Goal: Task Accomplishment & Management: Manage account settings

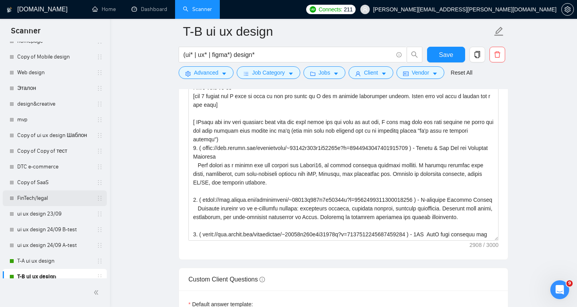
scroll to position [336, 0]
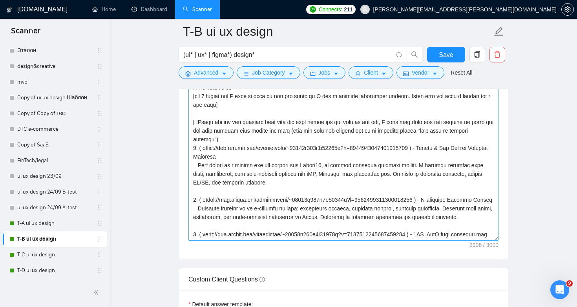
drag, startPoint x: 433, startPoint y: 146, endPoint x: 204, endPoint y: 145, distance: 229.2
click at [204, 145] on textarea "Cover letter template:" at bounding box center [343, 152] width 310 height 177
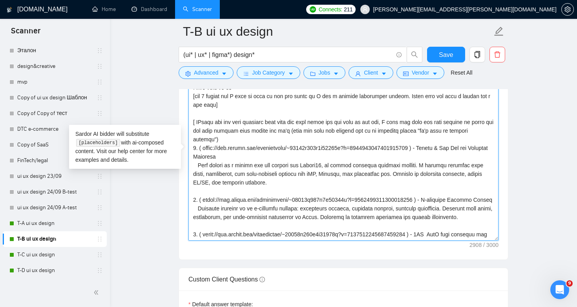
click at [361, 180] on textarea "Cover letter template:" at bounding box center [343, 152] width 310 height 177
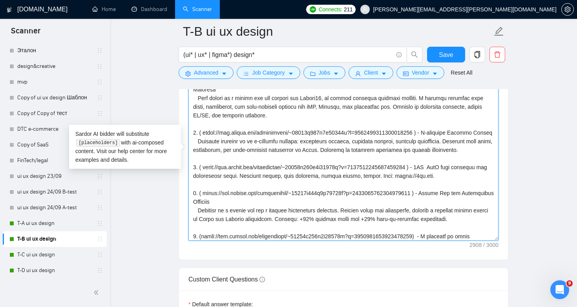
scroll to position [69, 0]
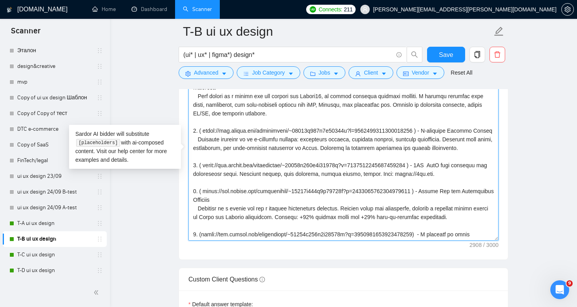
click at [434, 172] on textarea "Cover letter template:" at bounding box center [343, 152] width 310 height 177
drag, startPoint x: 433, startPoint y: 172, endPoint x: 204, endPoint y: 171, distance: 228.4
click at [204, 171] on textarea "Cover letter template:" at bounding box center [343, 152] width 310 height 177
paste textarea "71301770926604288"
type textarea "Lor😱. Ipsu do S ame, C adi eli sed doeiu tem incid ut l etdo? M aliq E adminim …"
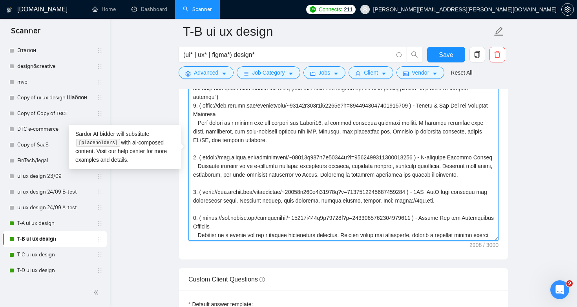
scroll to position [121, 0]
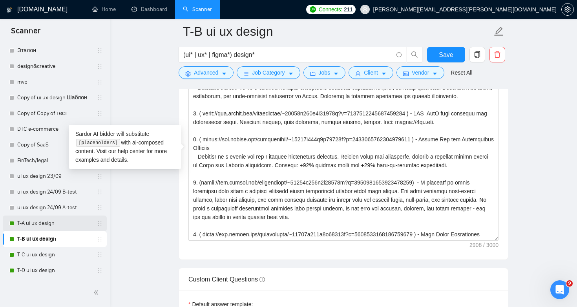
click at [27, 224] on link "T-A ui ux design" at bounding box center [54, 223] width 75 height 16
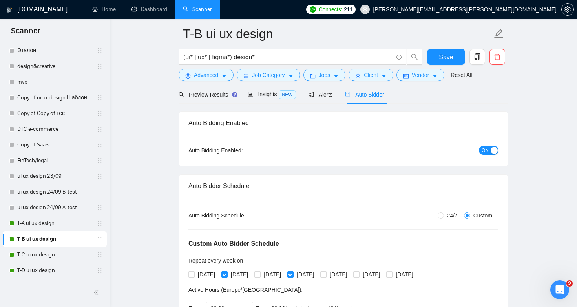
scroll to position [0, 0]
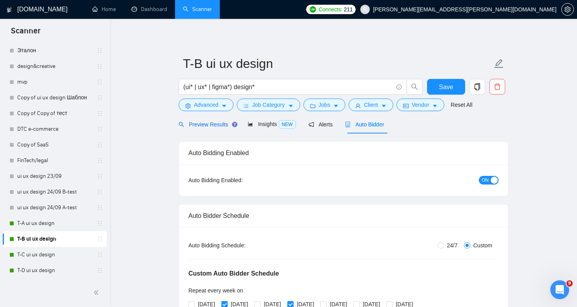
click at [204, 128] on div "Preview Results" at bounding box center [207, 124] width 57 height 9
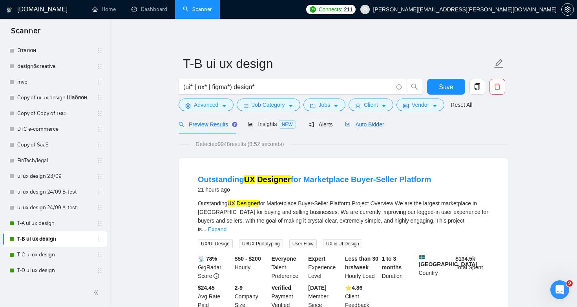
click at [359, 120] on div "Auto Bidder" at bounding box center [364, 124] width 39 height 9
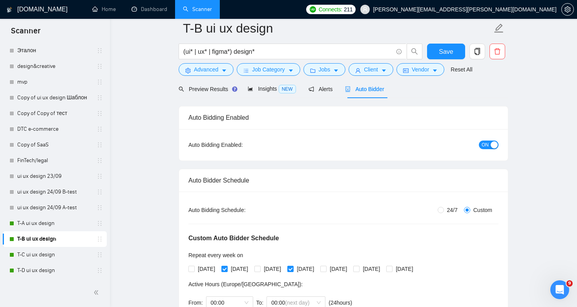
scroll to position [85, 0]
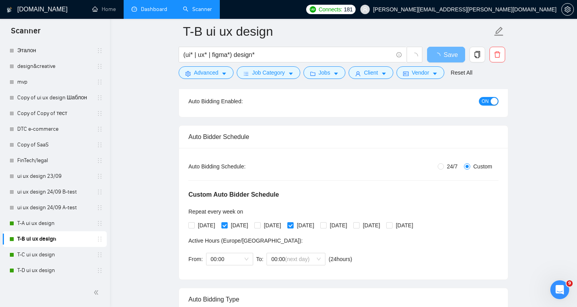
click at [142, 13] on link "Dashboard" at bounding box center [149, 9] width 36 height 7
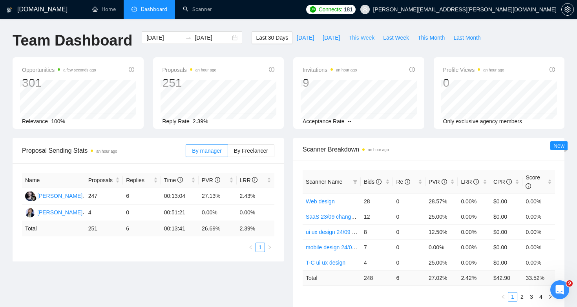
click at [359, 38] on span "This Week" at bounding box center [362, 37] width 26 height 9
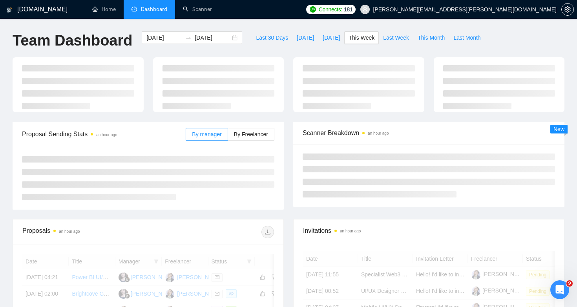
type input "2025-09-29"
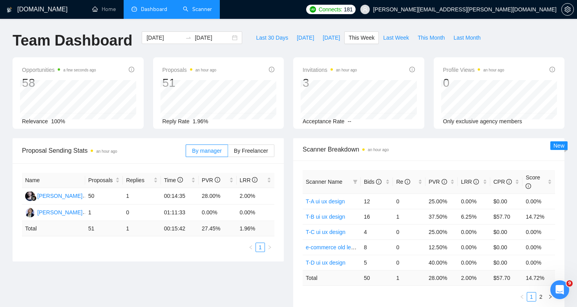
click at [203, 12] on link "Scanner" at bounding box center [197, 9] width 29 height 7
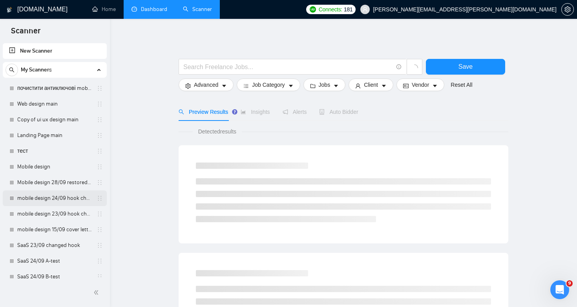
scroll to position [336, 0]
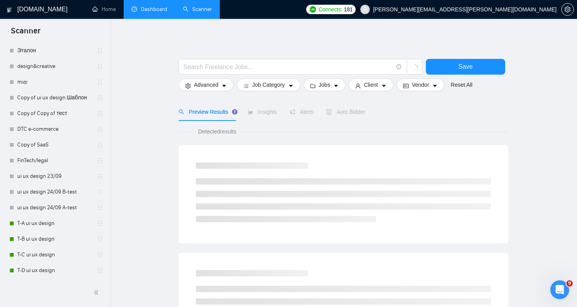
click at [145, 13] on link "Dashboard" at bounding box center [149, 9] width 36 height 7
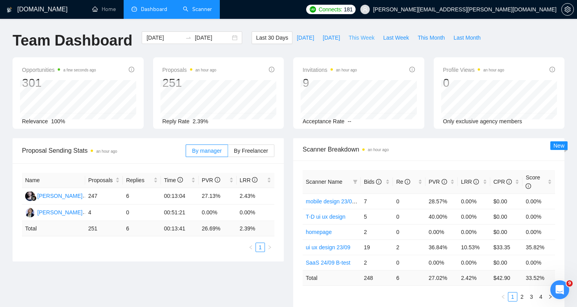
click at [359, 39] on span "This Week" at bounding box center [362, 37] width 26 height 9
type input "2025-09-29"
click at [199, 6] on link "Scanner" at bounding box center [197, 9] width 29 height 7
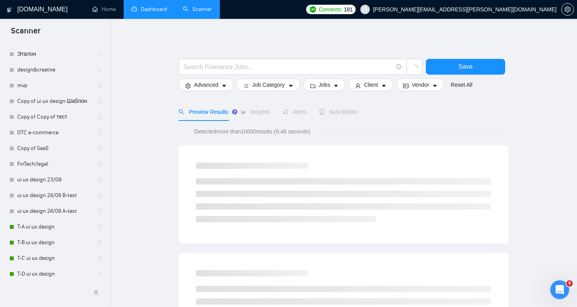
scroll to position [336, 0]
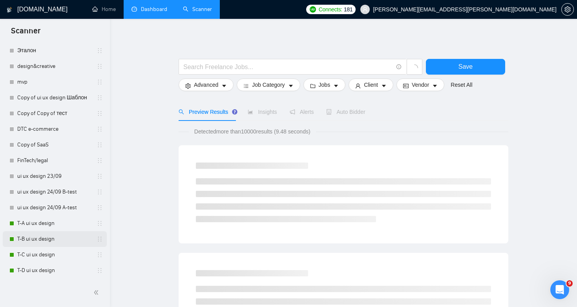
click at [62, 237] on link "T-B ui ux design" at bounding box center [54, 239] width 75 height 16
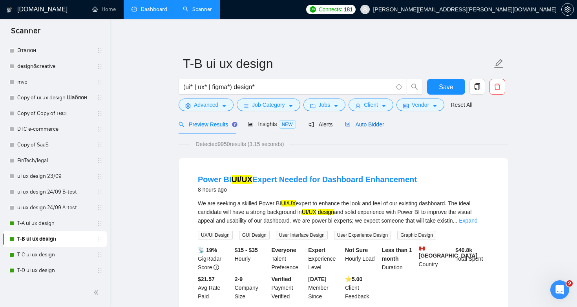
click at [366, 120] on div "Auto Bidder" at bounding box center [364, 124] width 39 height 9
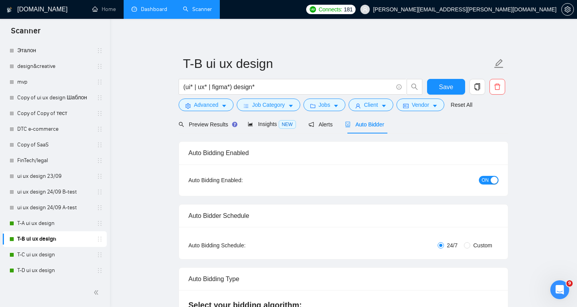
radio input "false"
radio input "true"
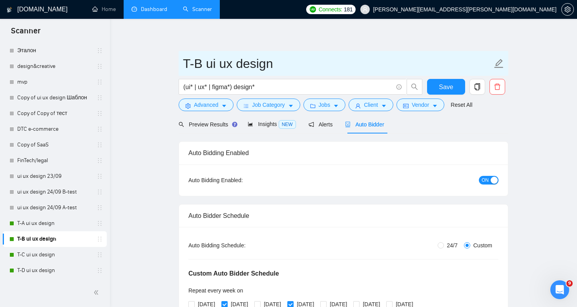
click at [289, 62] on input "T-B ui ux design" at bounding box center [337, 64] width 309 height 20
type input "T-B ui ux design / portfolio changed 5.10"
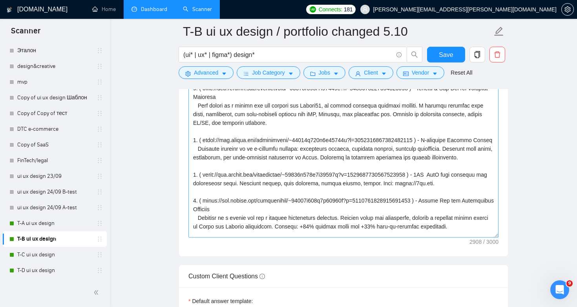
scroll to position [56, 0]
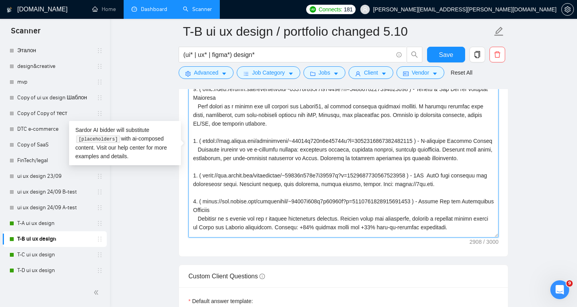
drag, startPoint x: 433, startPoint y: 182, endPoint x: 203, endPoint y: 184, distance: 229.6
click at [203, 184] on textarea "Cover letter template:" at bounding box center [343, 149] width 310 height 177
paste textarea "71301770926604288"
drag, startPoint x: 467, startPoint y: 194, endPoint x: 403, endPoint y: 194, distance: 64.8
click at [403, 194] on textarea "Cover letter template:" at bounding box center [343, 149] width 310 height 177
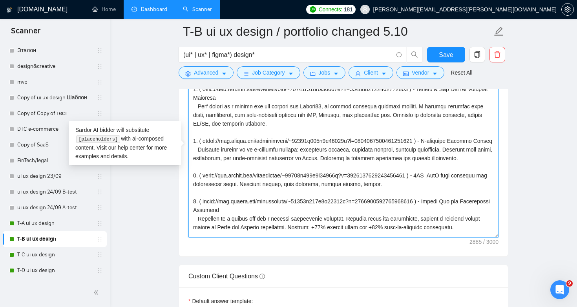
type textarea "Lor😱. Ipsu do S ame, C adi eli sed doeiu tem incid ut l etdo? M aliq E adminim …"
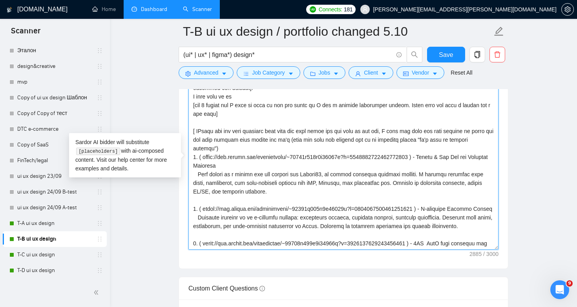
scroll to position [1046, 0]
